Goal: Task Accomplishment & Management: Use online tool/utility

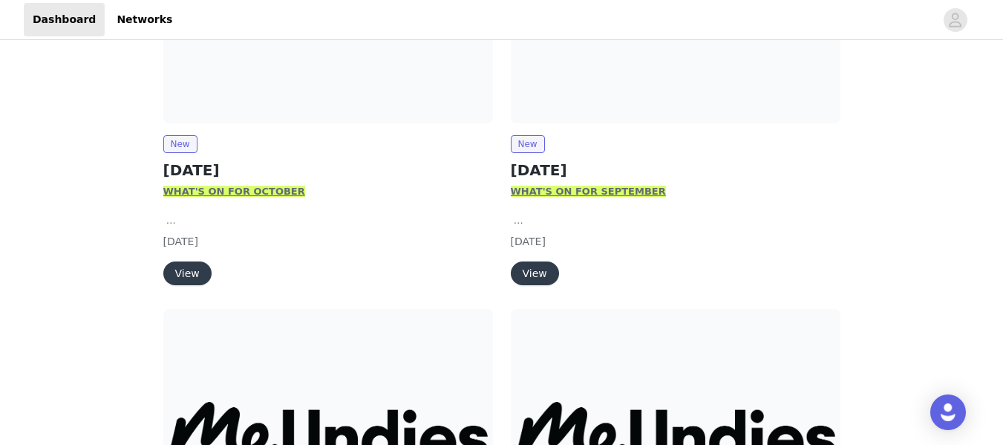
scroll to position [366, 0]
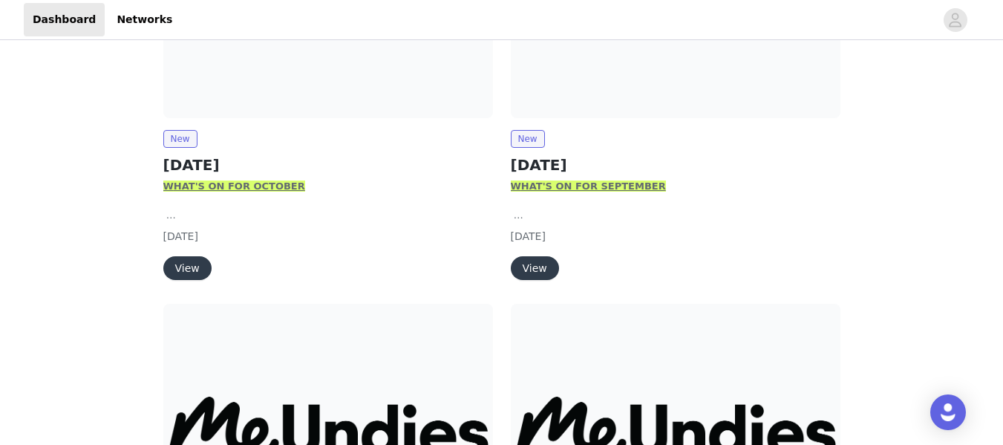
click at [175, 268] on button "View" at bounding box center [187, 268] width 48 height 24
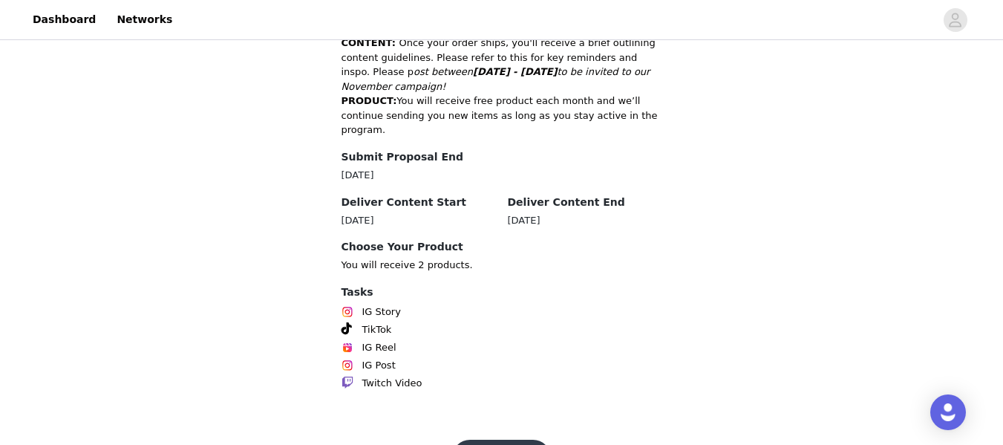
scroll to position [830, 0]
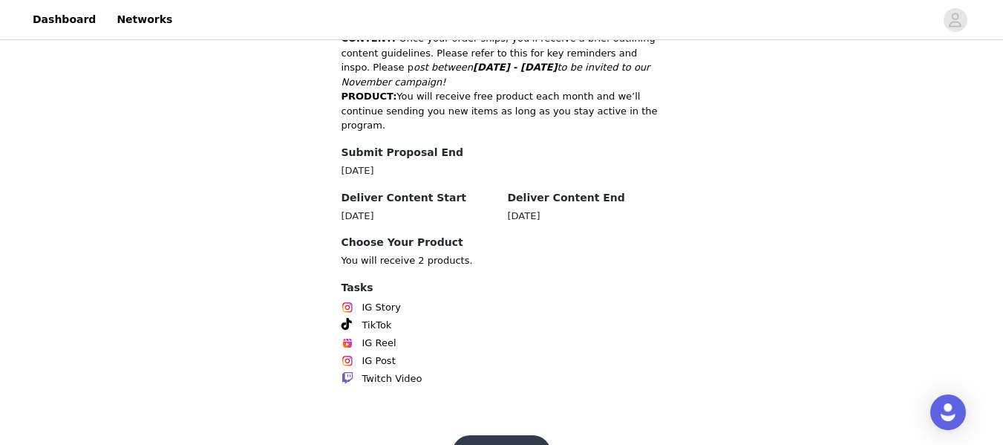
click at [527, 435] on button "Get Started" at bounding box center [501, 453] width 99 height 36
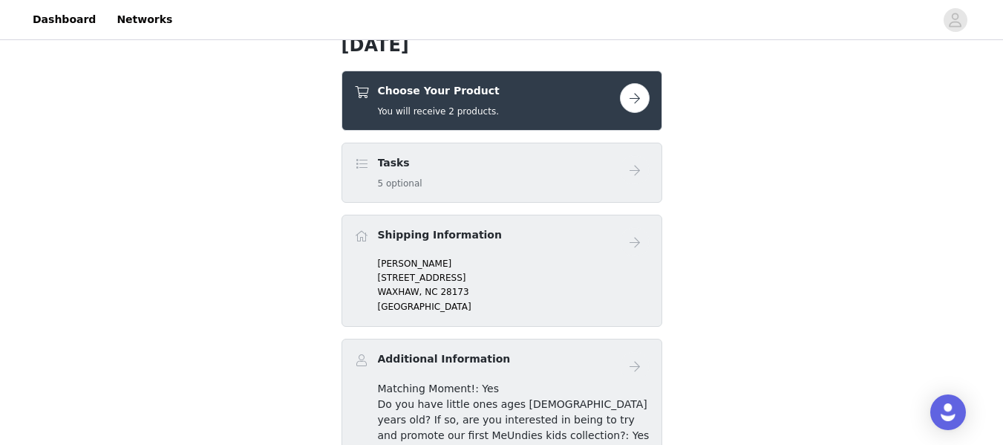
scroll to position [369, 0]
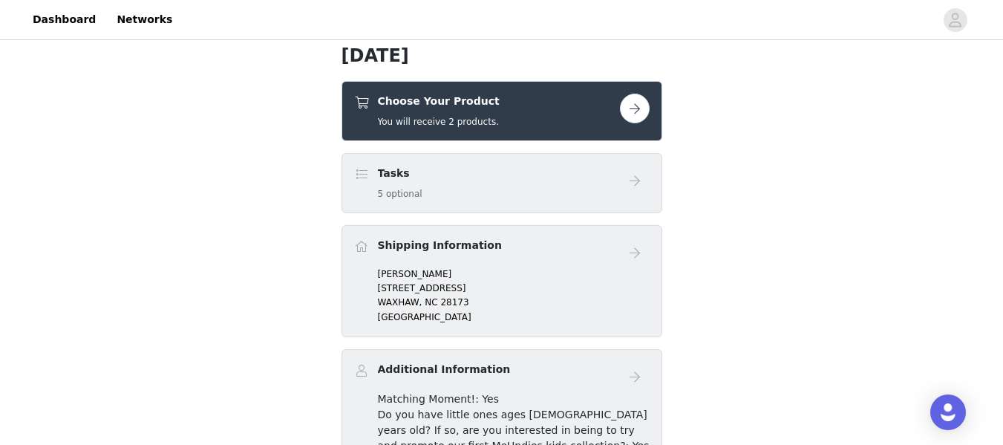
click at [639, 107] on button "button" at bounding box center [635, 109] width 30 height 30
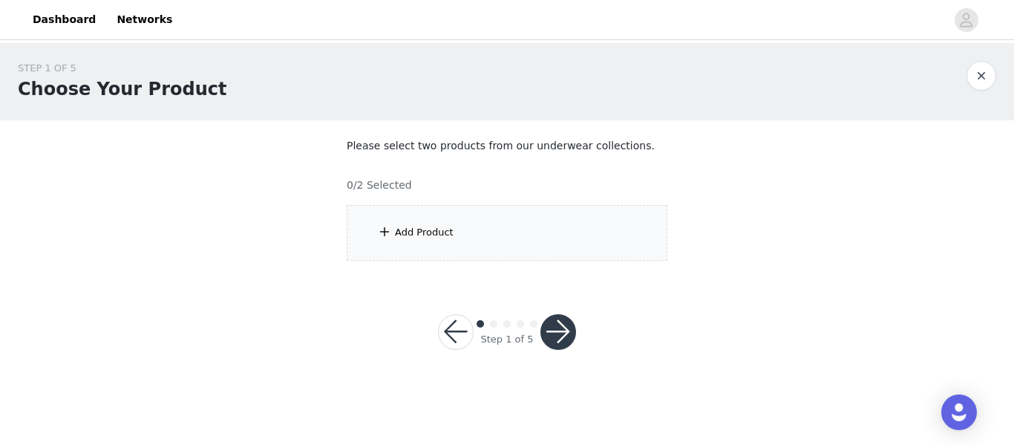
click at [466, 238] on div "Add Product" at bounding box center [507, 233] width 321 height 56
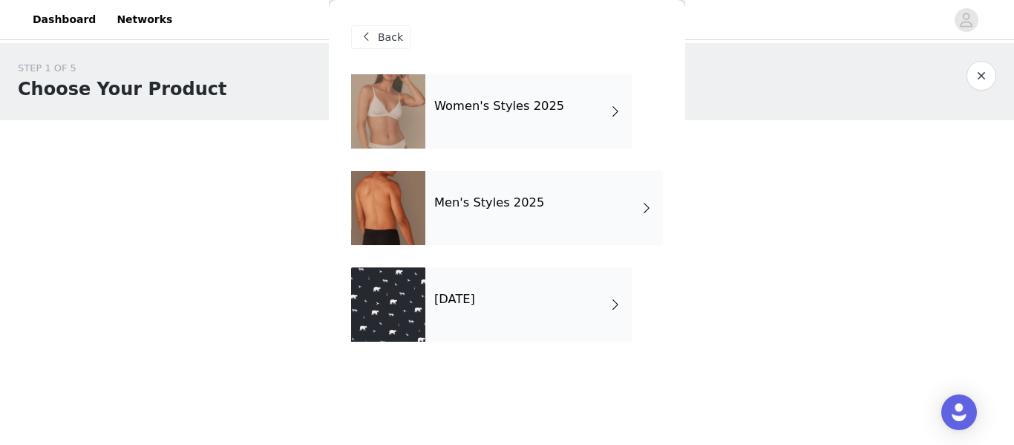
click at [497, 113] on h4 "Women's Styles 2025" at bounding box center [499, 106] width 130 height 13
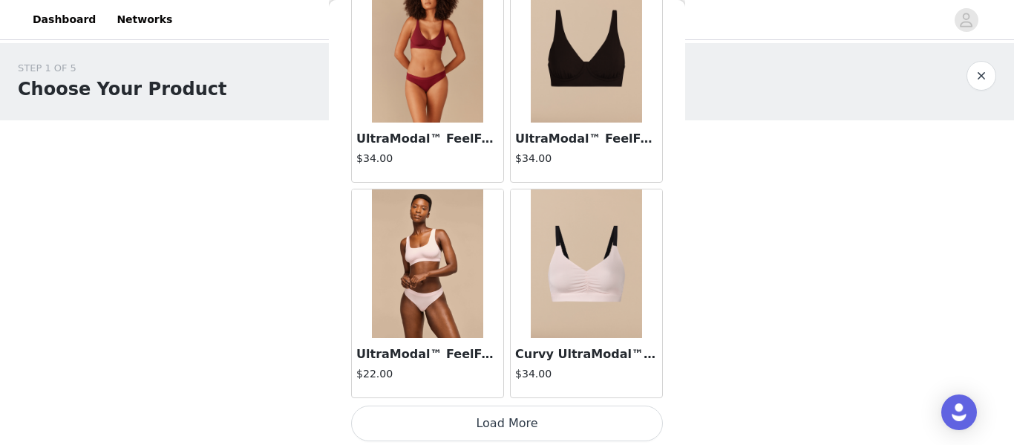
scroll to position [1827, 0]
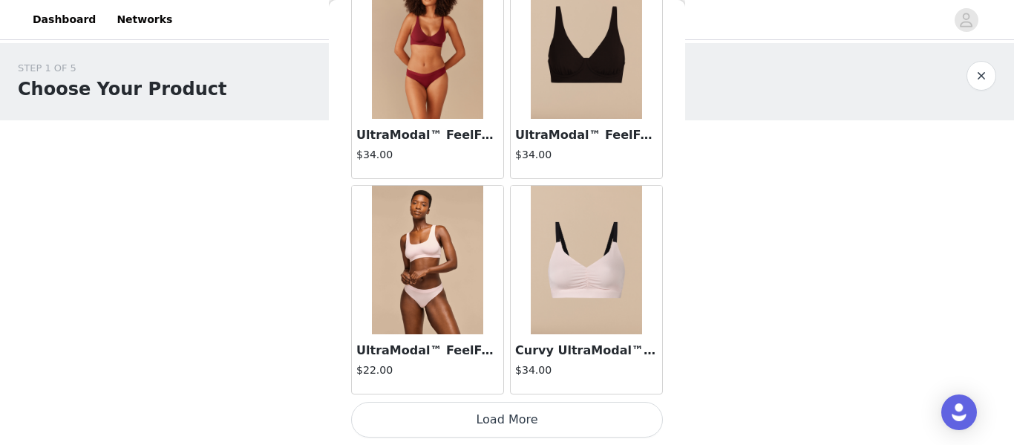
click at [538, 410] on button "Load More" at bounding box center [507, 420] width 312 height 36
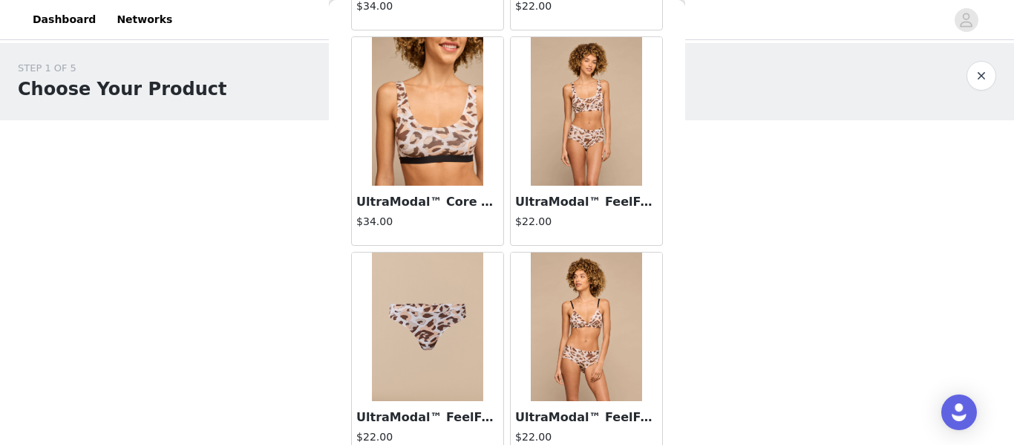
scroll to position [2614, 0]
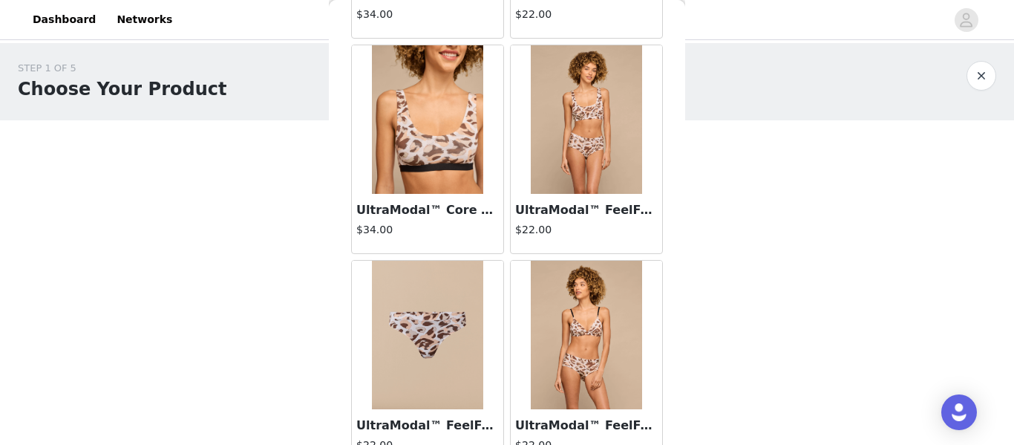
click at [408, 166] on img at bounding box center [427, 119] width 111 height 149
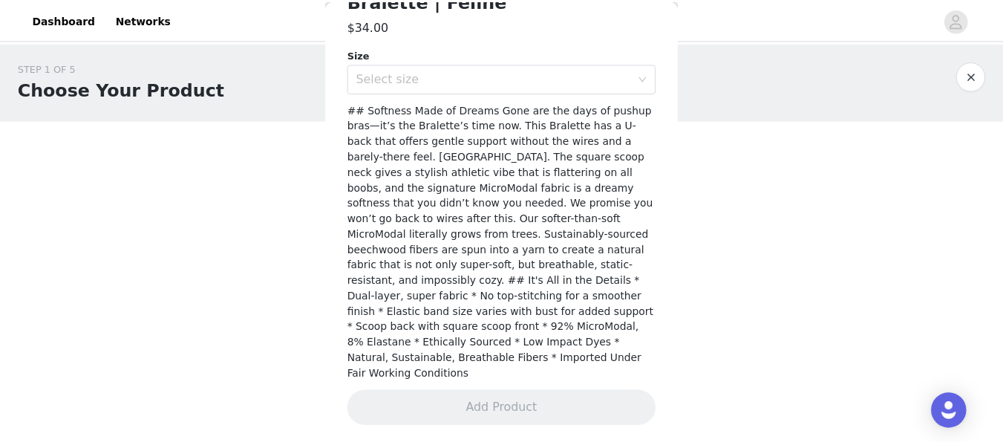
scroll to position [418, 0]
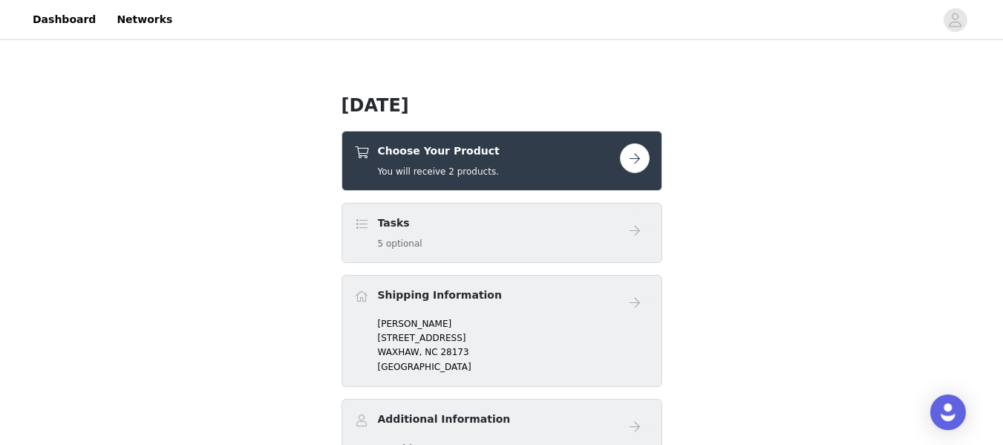
scroll to position [290, 0]
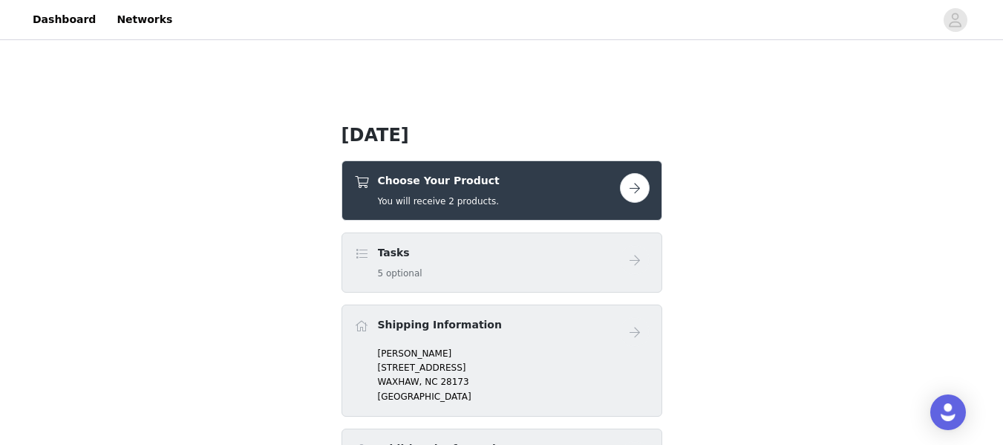
click at [643, 189] on button "button" at bounding box center [635, 188] width 30 height 30
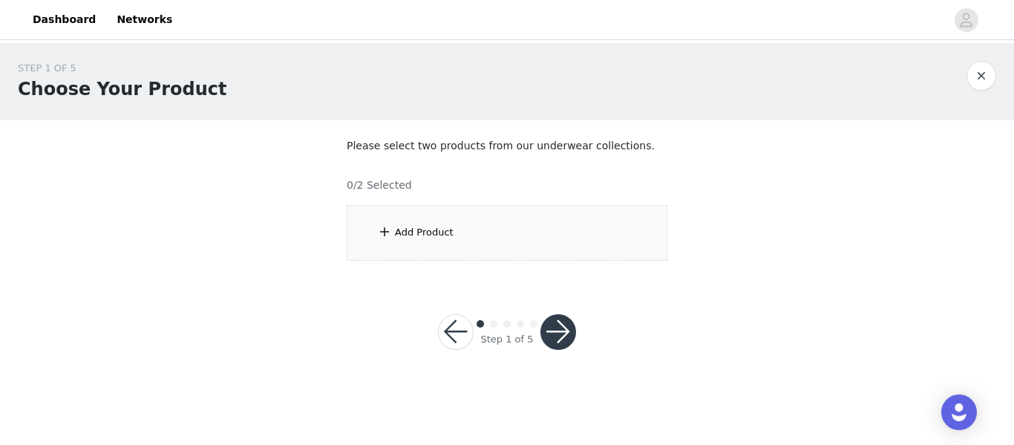
click at [547, 224] on div "Add Product" at bounding box center [507, 233] width 321 height 56
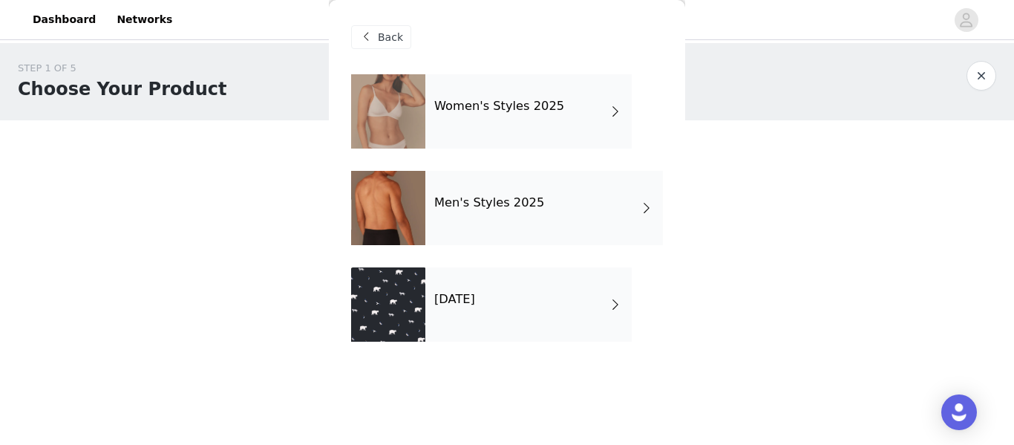
click at [532, 117] on div "Women's Styles 2025" at bounding box center [528, 111] width 206 height 74
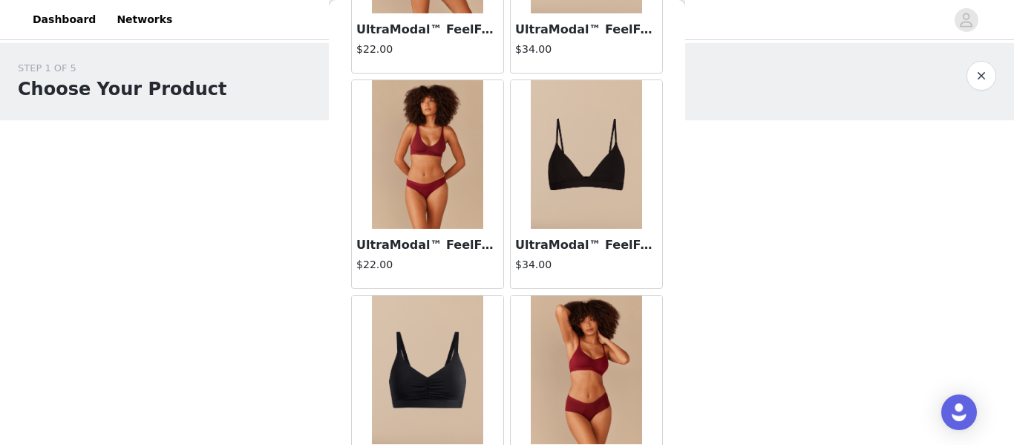
scroll to position [1319, 0]
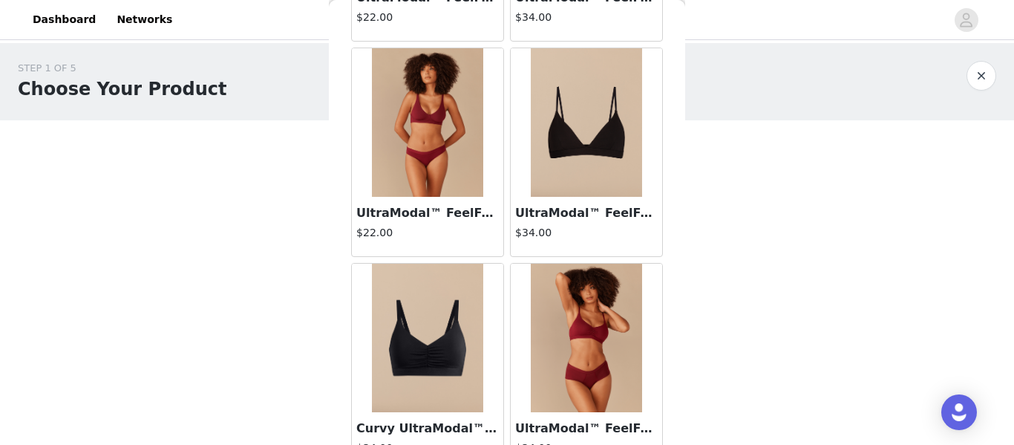
click at [581, 212] on h3 "UltraModal™ FeelFree Triangle Bralette | Black" at bounding box center [586, 213] width 143 height 18
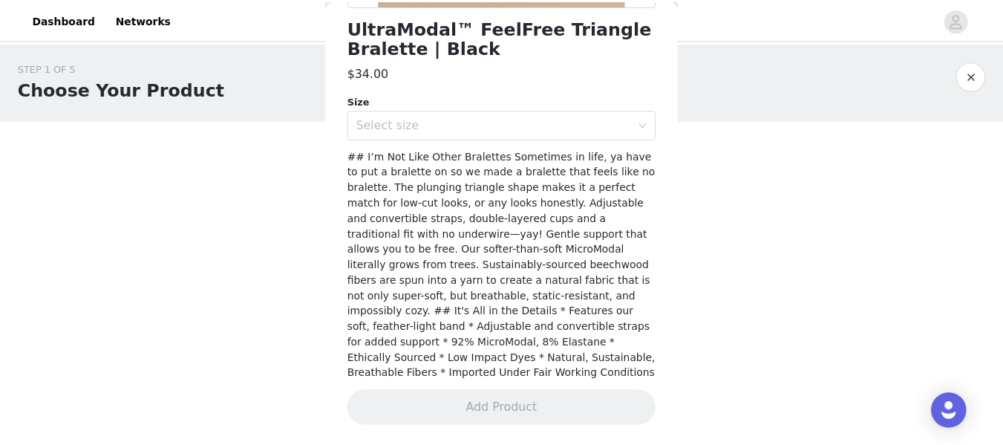
scroll to position [387, 0]
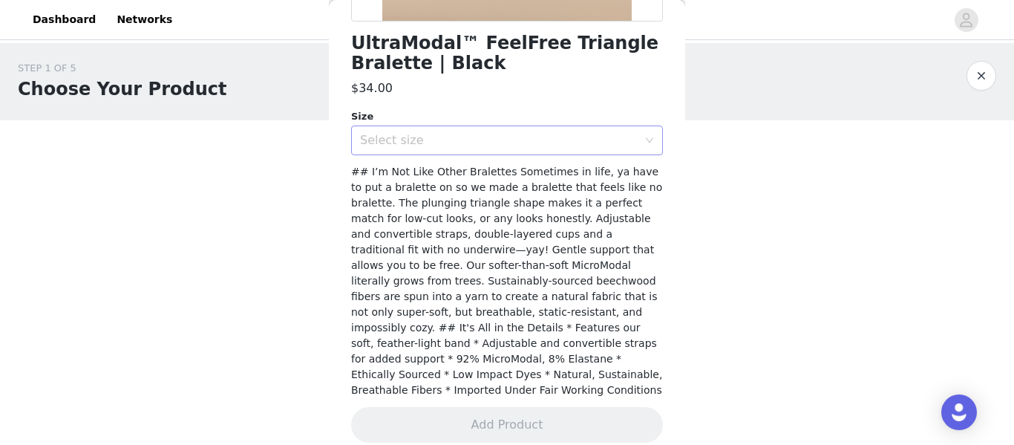
click at [550, 134] on div "Select size" at bounding box center [499, 140] width 278 height 15
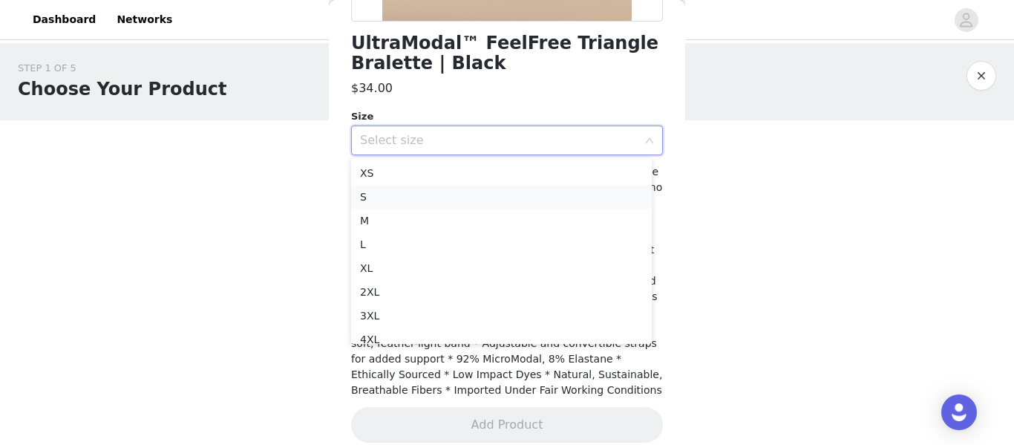
click at [425, 192] on li "S" at bounding box center [501, 197] width 301 height 24
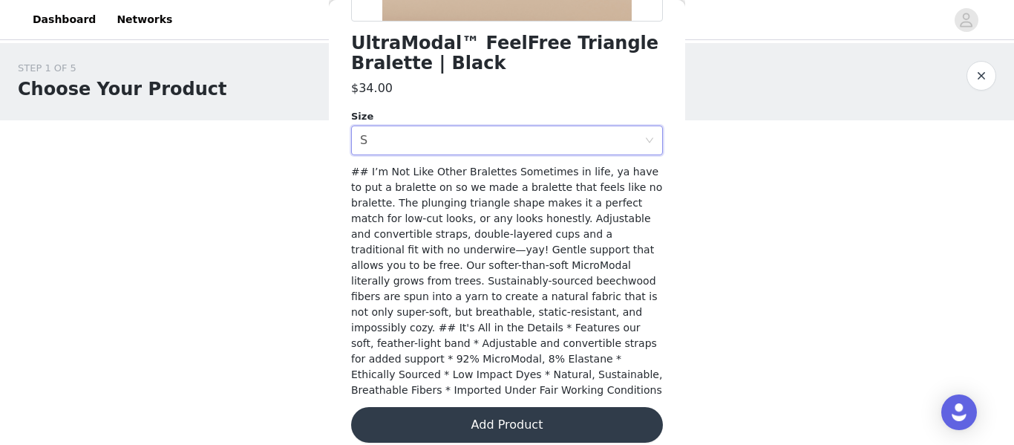
click at [524, 409] on button "Add Product" at bounding box center [507, 425] width 312 height 36
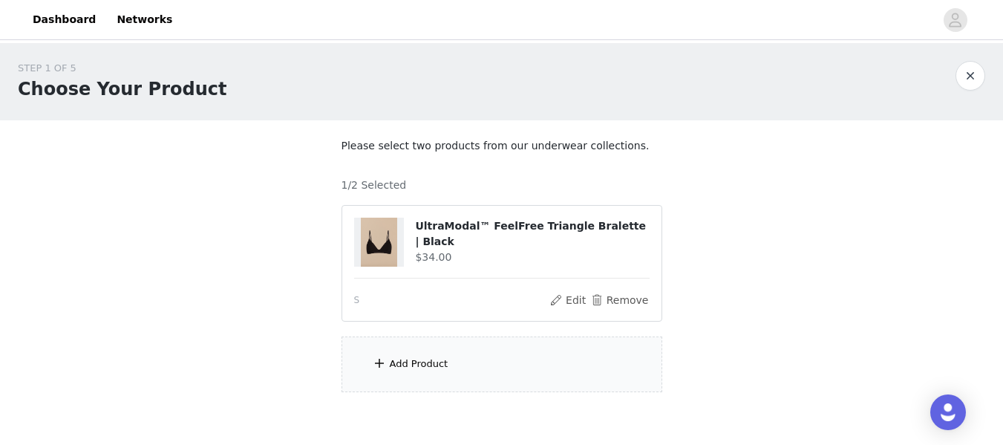
click at [456, 351] on div "Add Product" at bounding box center [502, 364] width 321 height 56
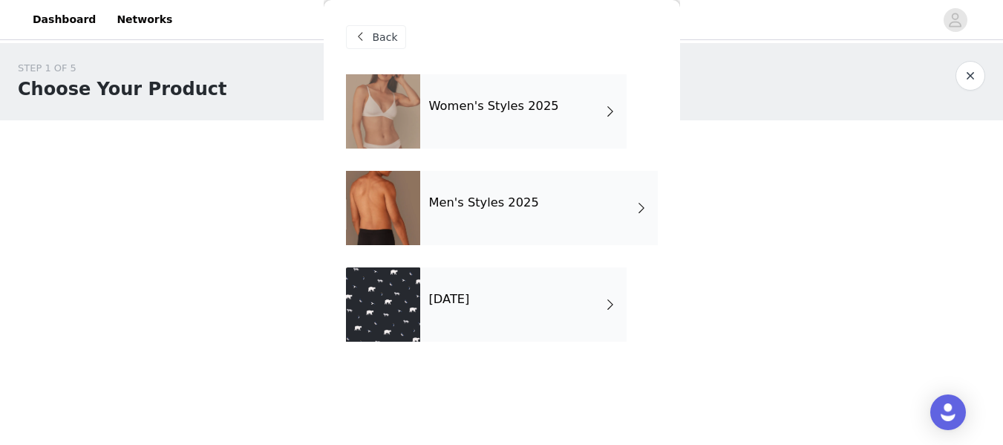
click at [552, 106] on div "Women's Styles 2025" at bounding box center [523, 111] width 206 height 74
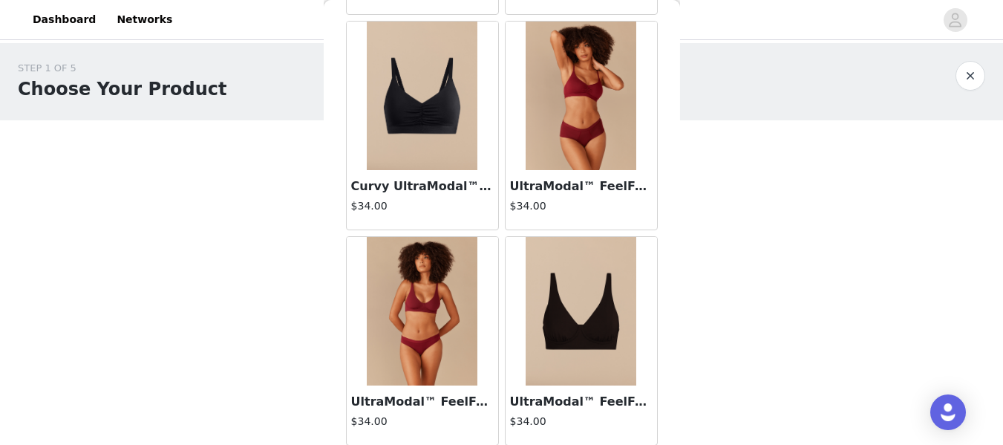
scroll to position [1565, 0]
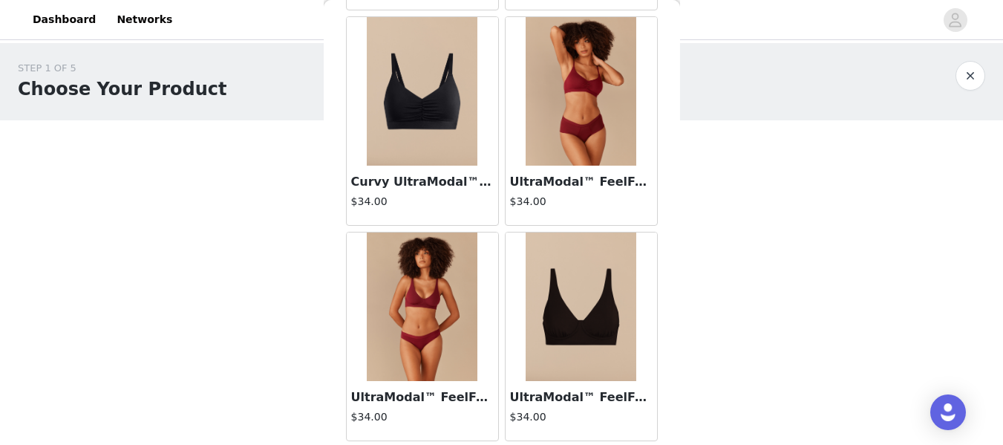
click at [391, 333] on img at bounding box center [422, 306] width 111 height 149
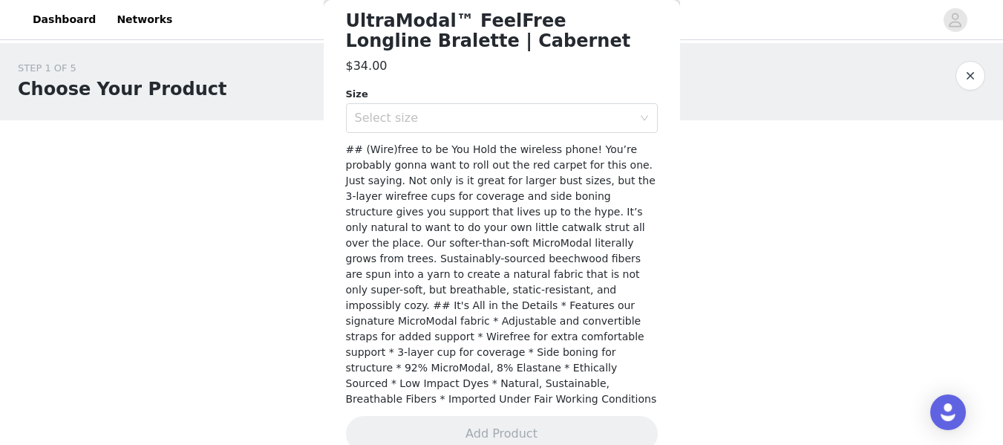
scroll to position [418, 0]
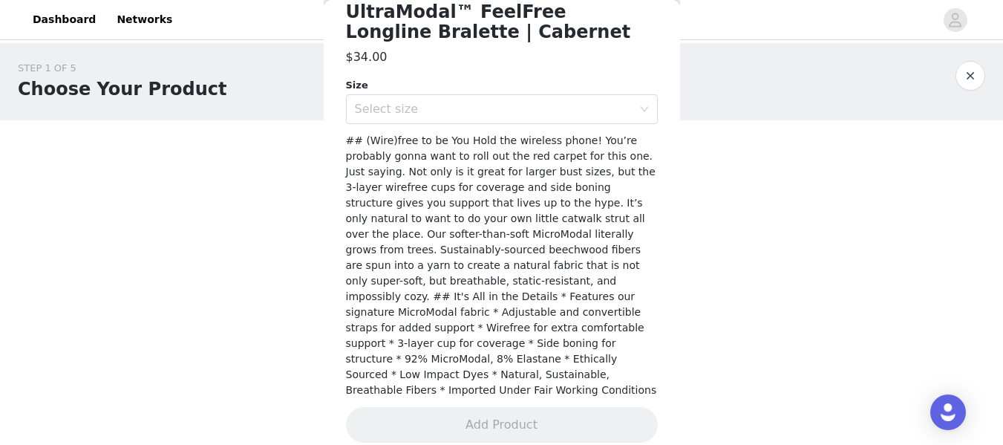
click at [973, 65] on button "button" at bounding box center [971, 76] width 30 height 30
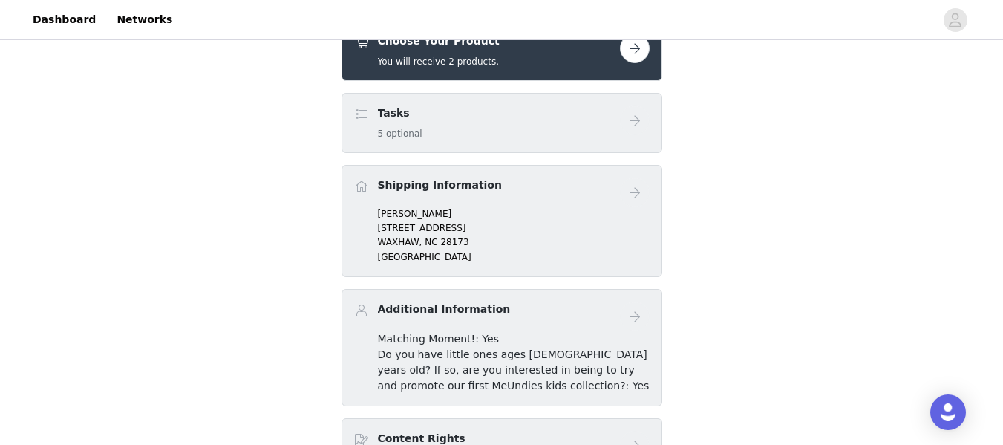
scroll to position [509, 0]
